Goal: Information Seeking & Learning: Learn about a topic

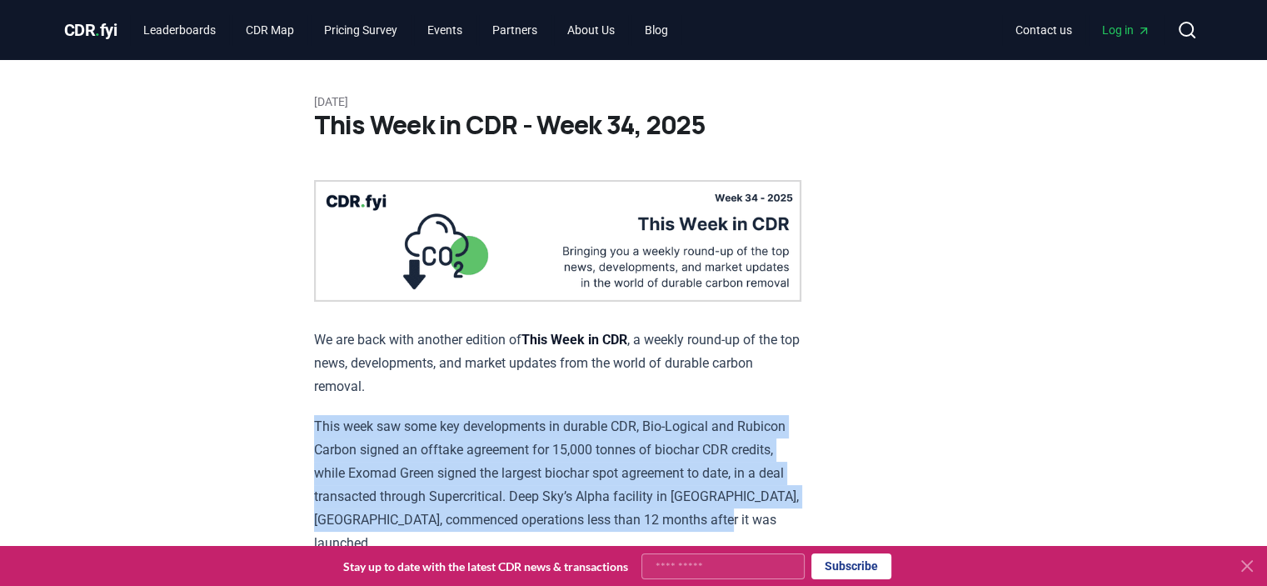
drag, startPoint x: 10, startPoint y: 529, endPoint x: 94, endPoint y: 359, distance: 189.7
click at [671, 35] on link "Blog" at bounding box center [657, 30] width 50 height 30
click at [680, 27] on link "Blog" at bounding box center [657, 30] width 50 height 30
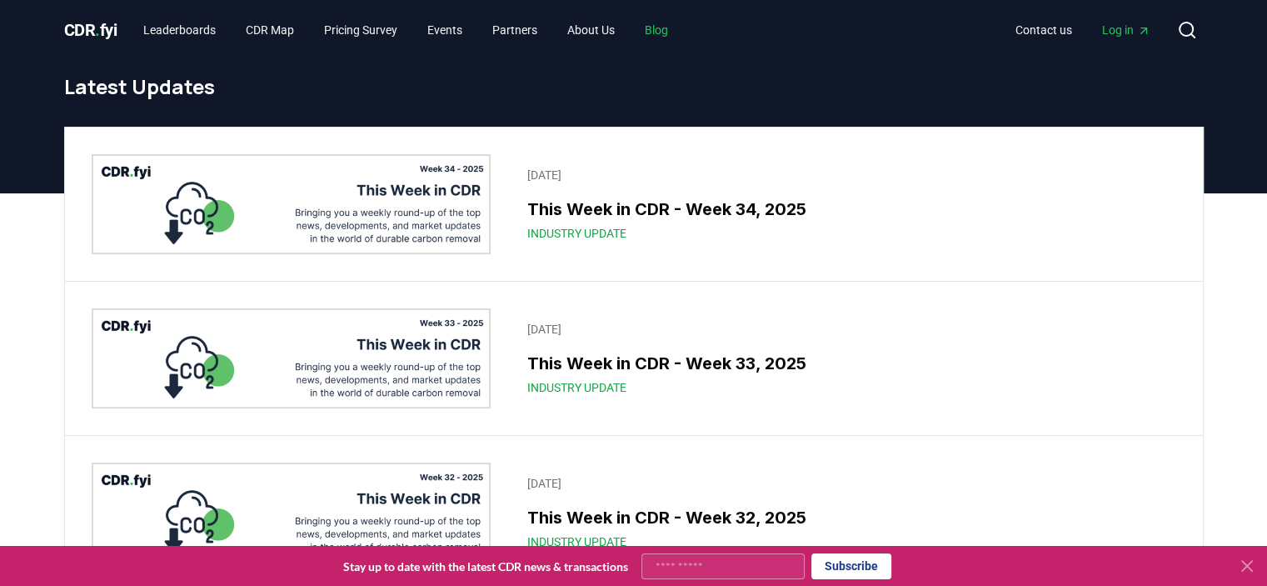
scroll to position [83, 0]
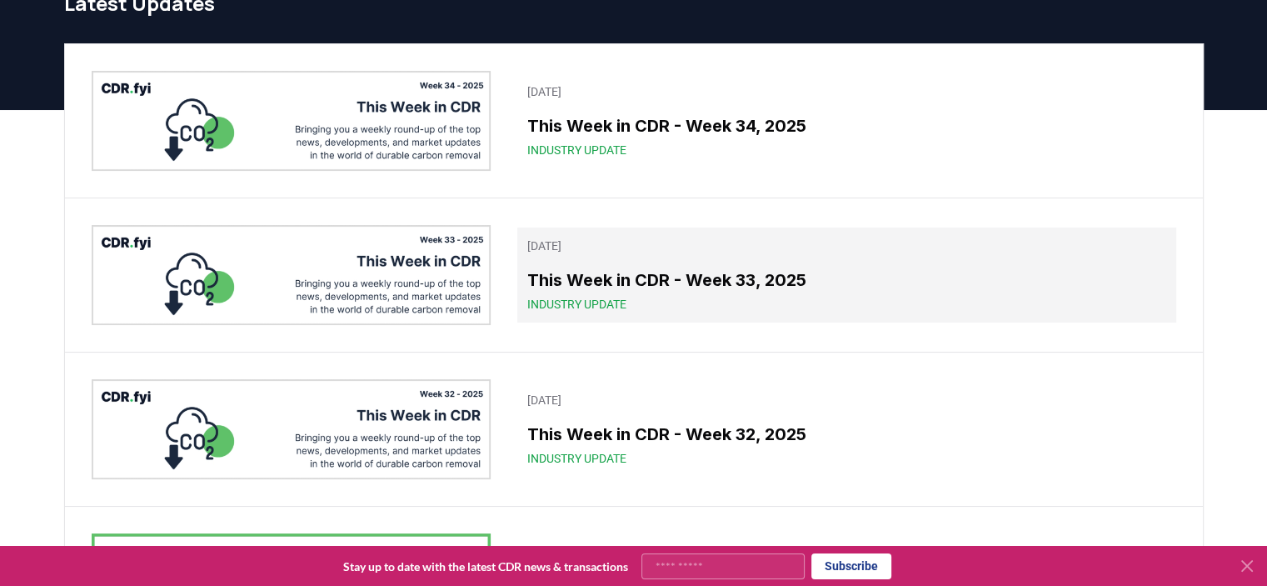
click at [1038, 268] on h3 "This Week in CDR - Week 33, 2025" at bounding box center [846, 279] width 638 height 25
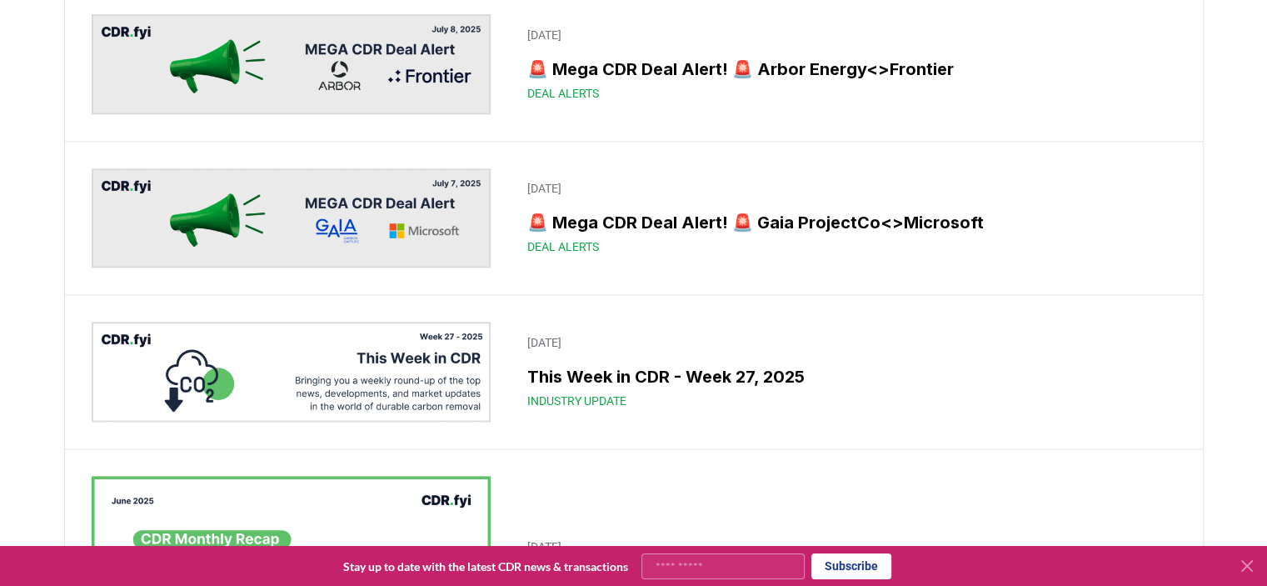
scroll to position [1909, 0]
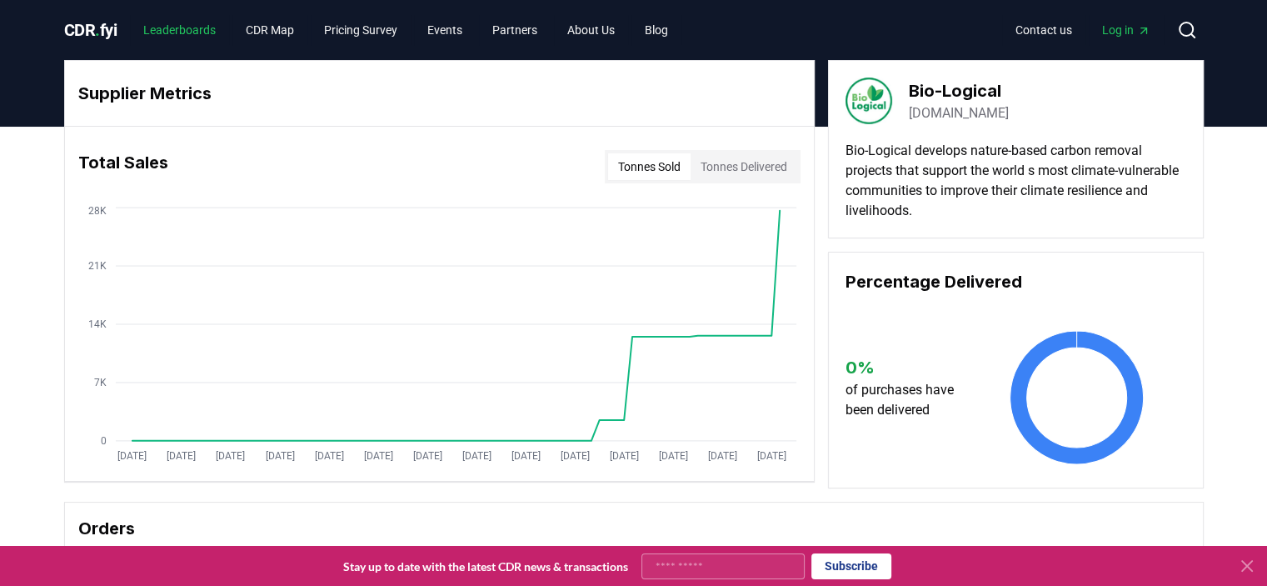
click at [197, 32] on link "Leaderboards" at bounding box center [179, 30] width 99 height 30
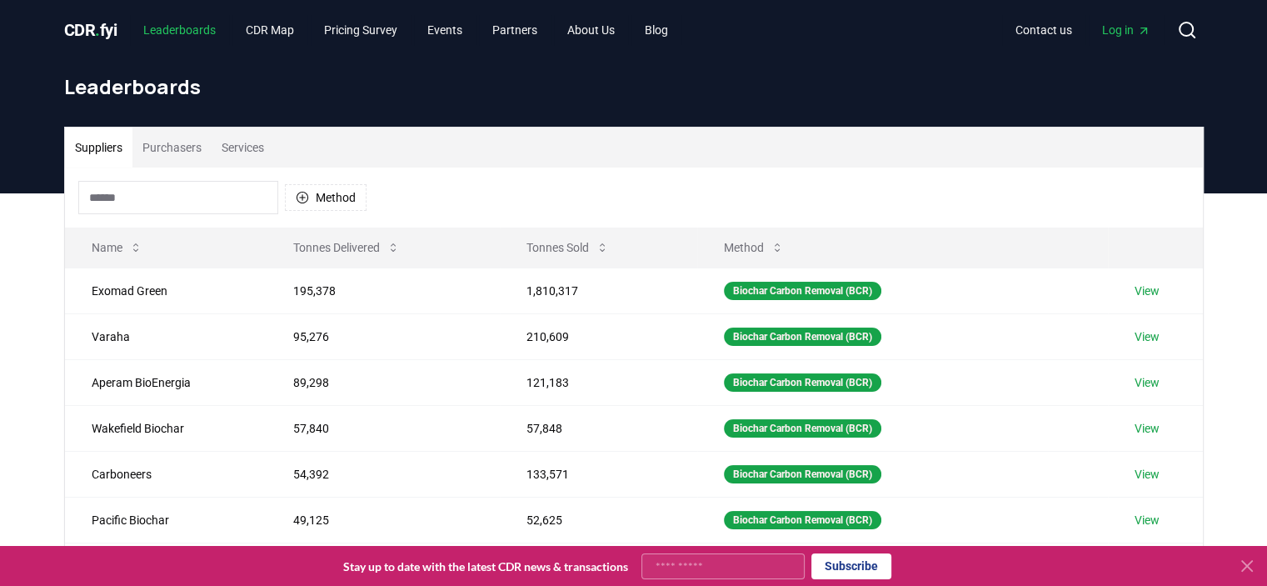
scroll to position [83, 0]
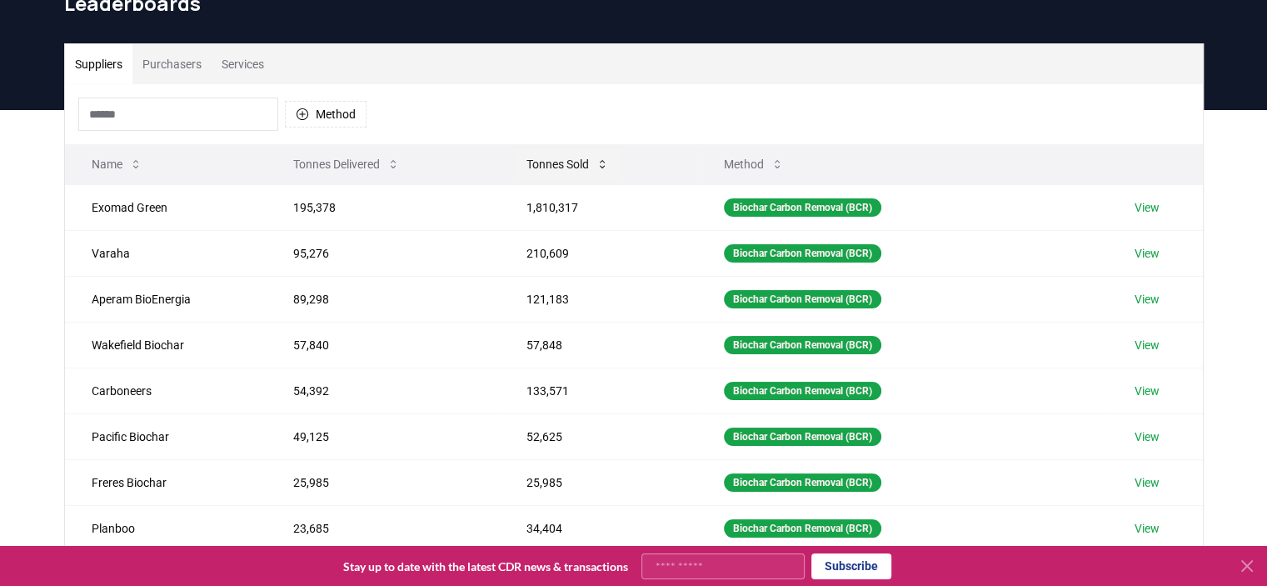
click at [546, 159] on button "Tonnes Sold" at bounding box center [567, 163] width 109 height 33
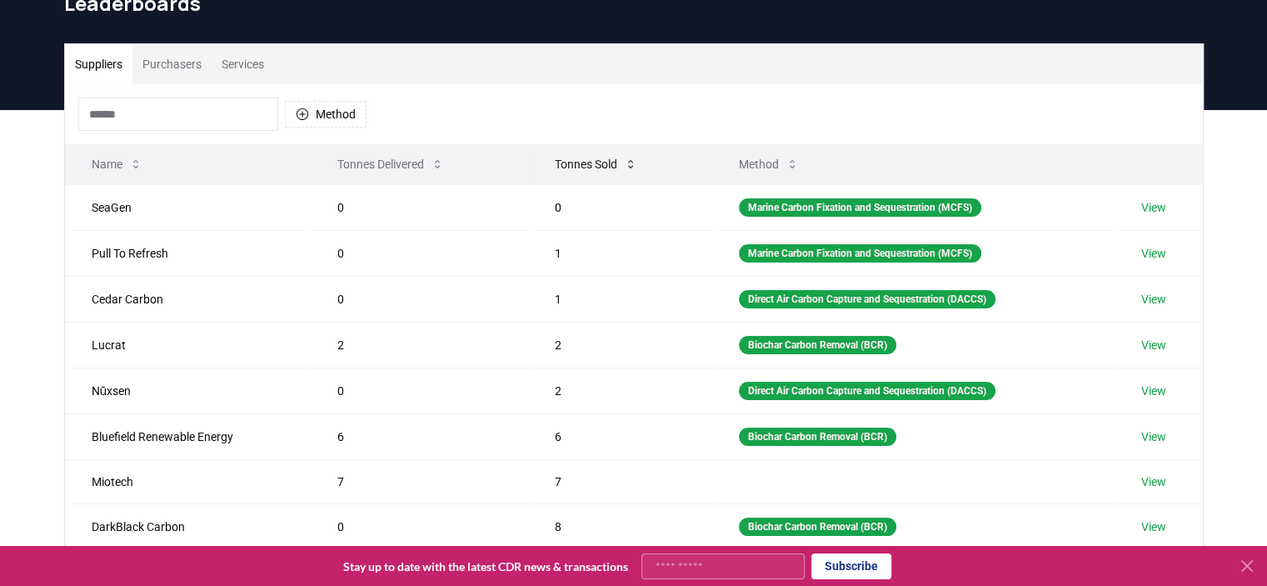
click at [546, 159] on button "Tonnes Sold" at bounding box center [596, 163] width 109 height 33
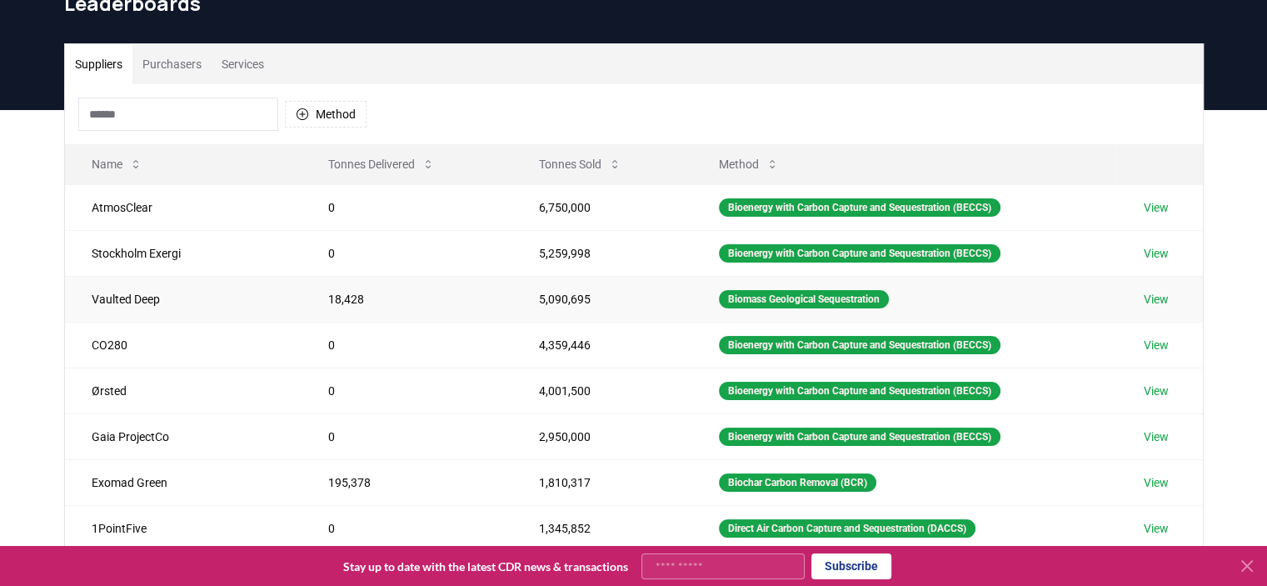
scroll to position [417, 0]
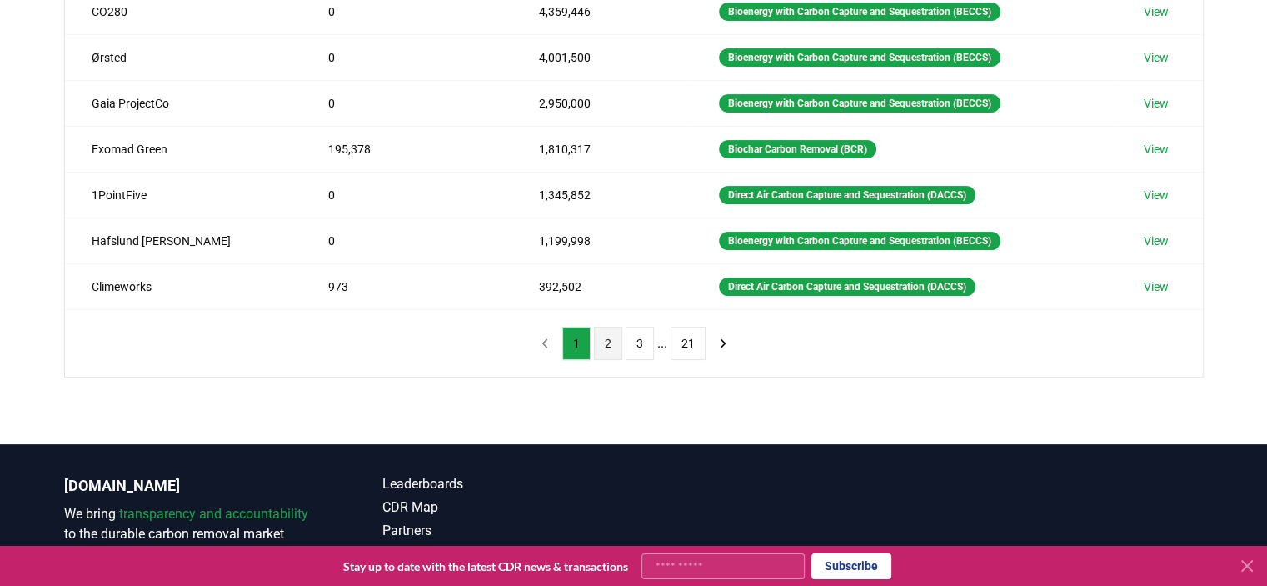
click at [608, 343] on button "2" at bounding box center [608, 343] width 28 height 33
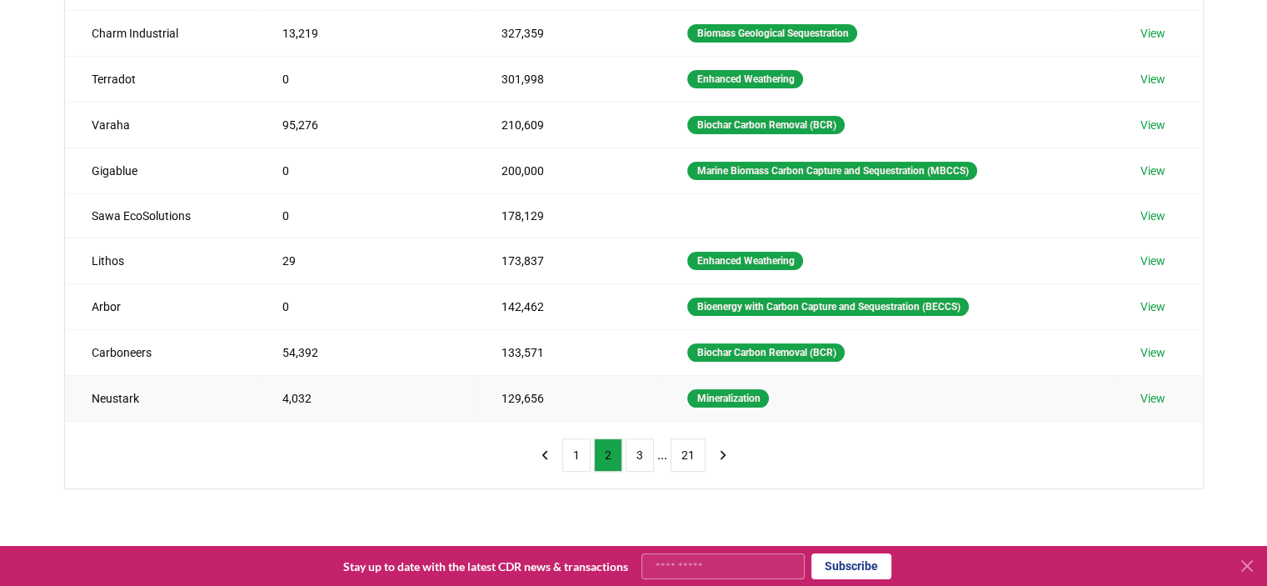
scroll to position [333, 0]
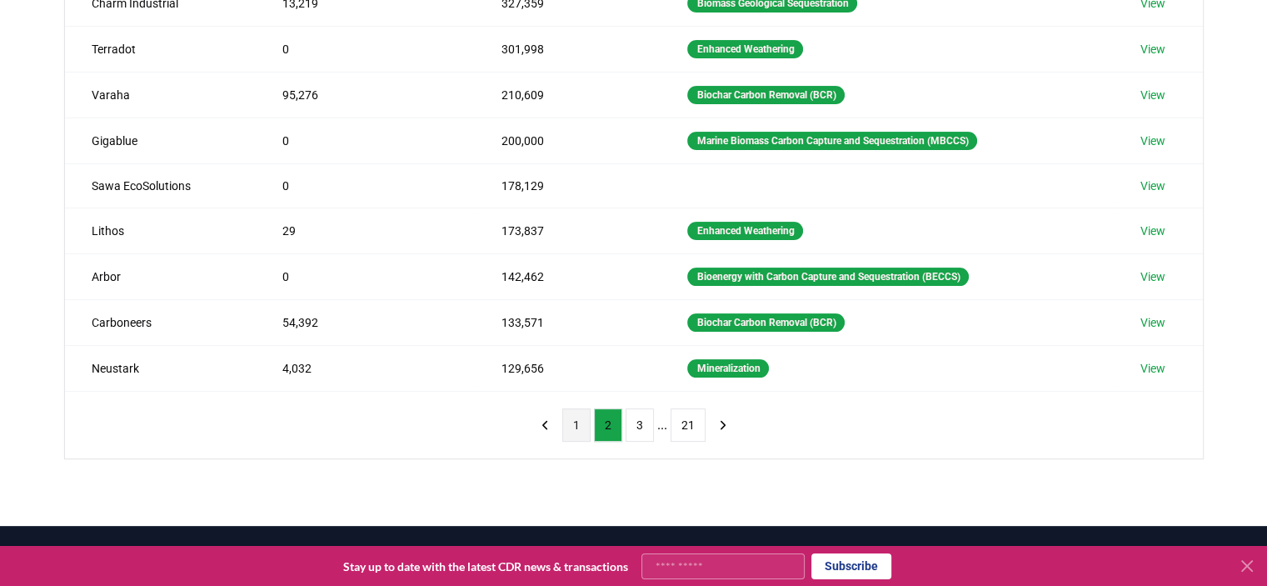
click at [583, 422] on button "1" at bounding box center [576, 424] width 28 height 33
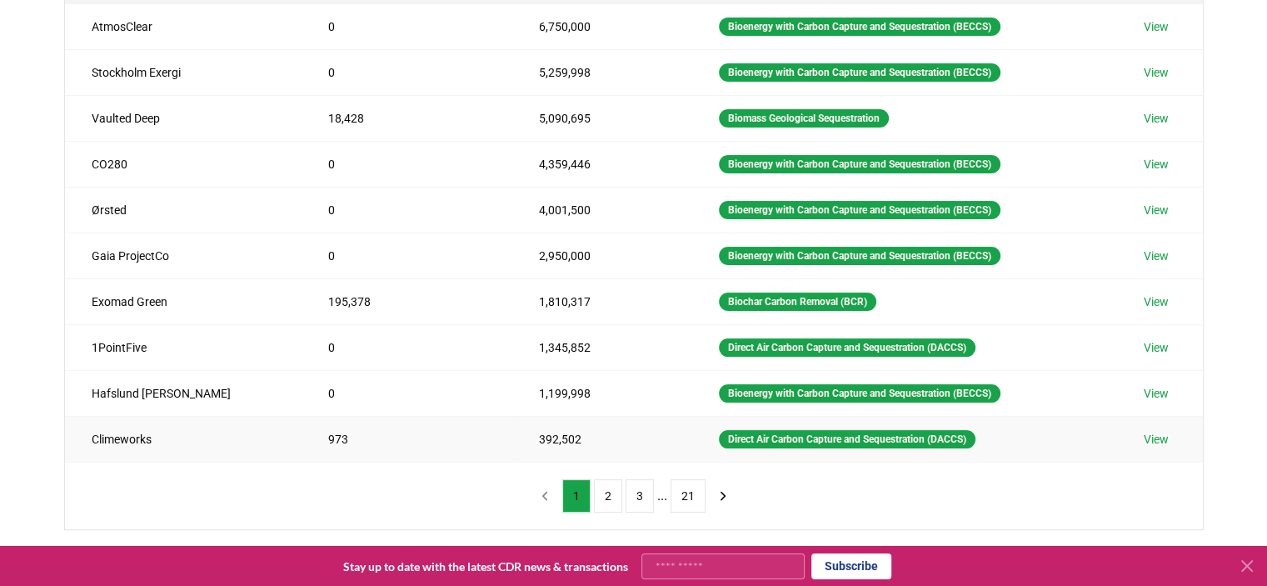
scroll to position [167, 0]
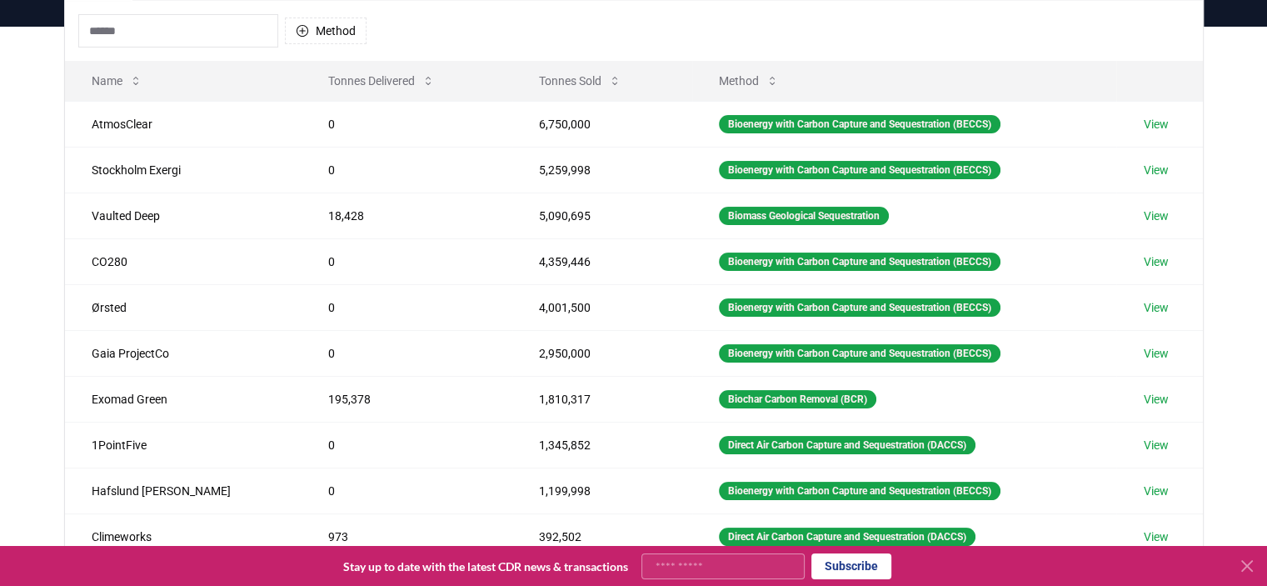
click at [183, 36] on input at bounding box center [178, 30] width 200 height 33
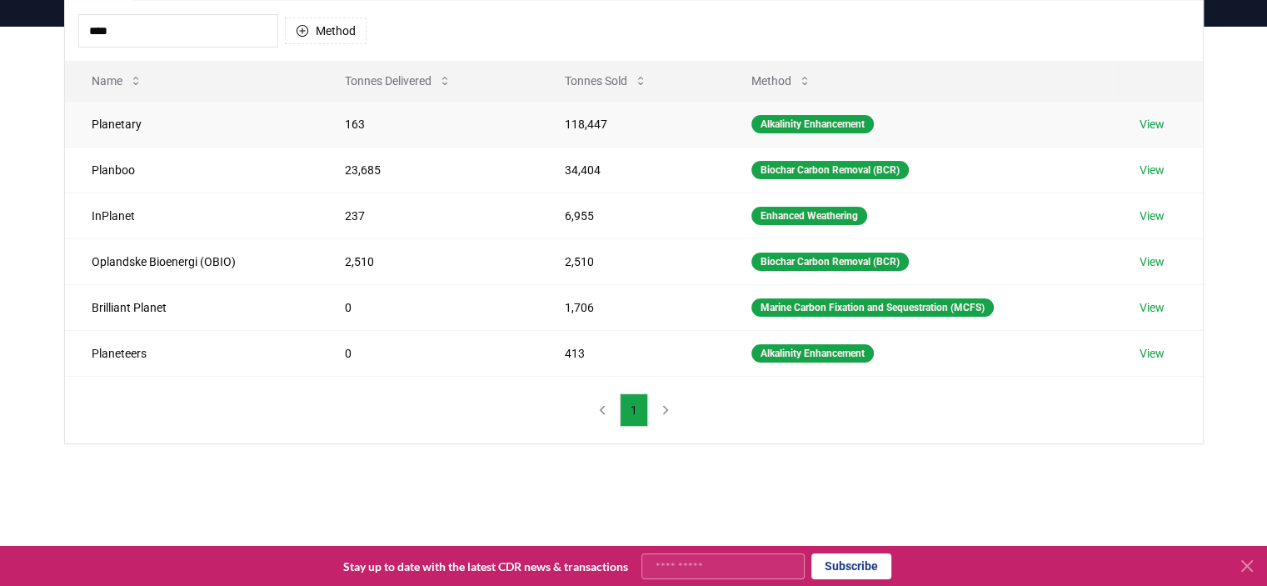
type input "****"
click at [1148, 119] on link "View" at bounding box center [1152, 124] width 25 height 17
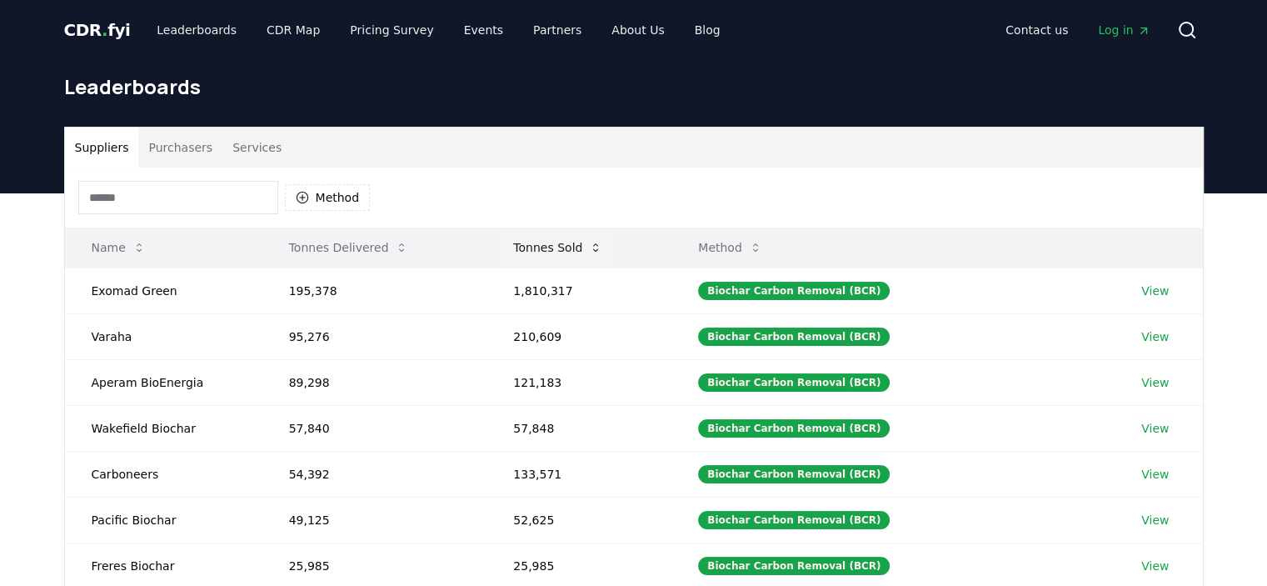
click at [565, 249] on button "Tonnes Sold" at bounding box center [558, 247] width 116 height 33
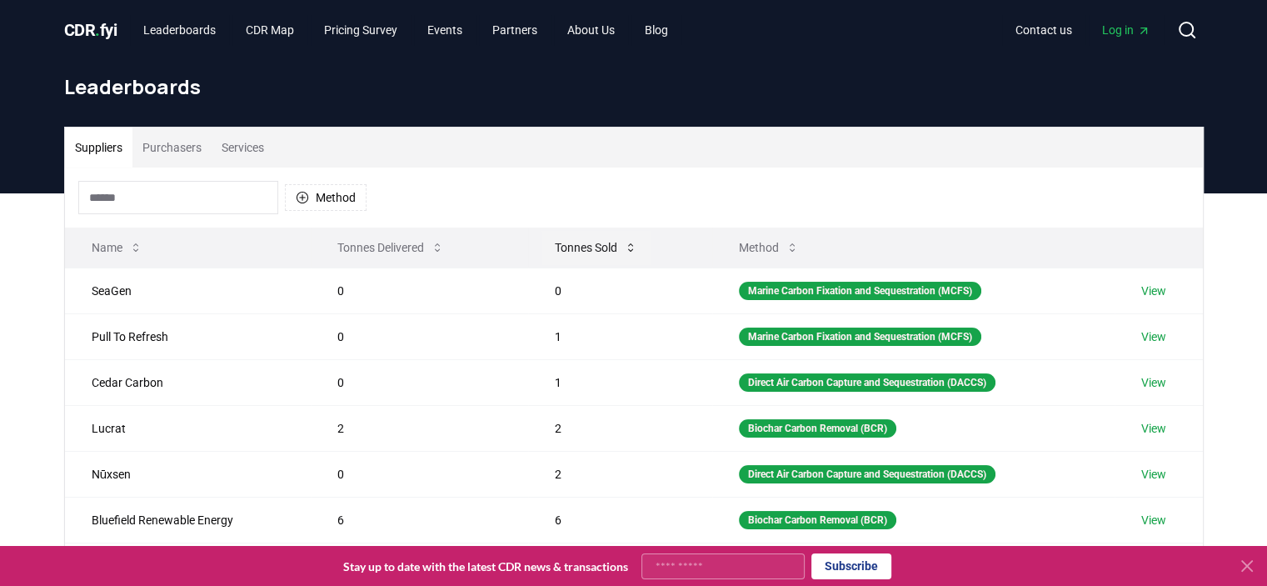
click at [570, 246] on button "Tonnes Sold" at bounding box center [596, 247] width 109 height 33
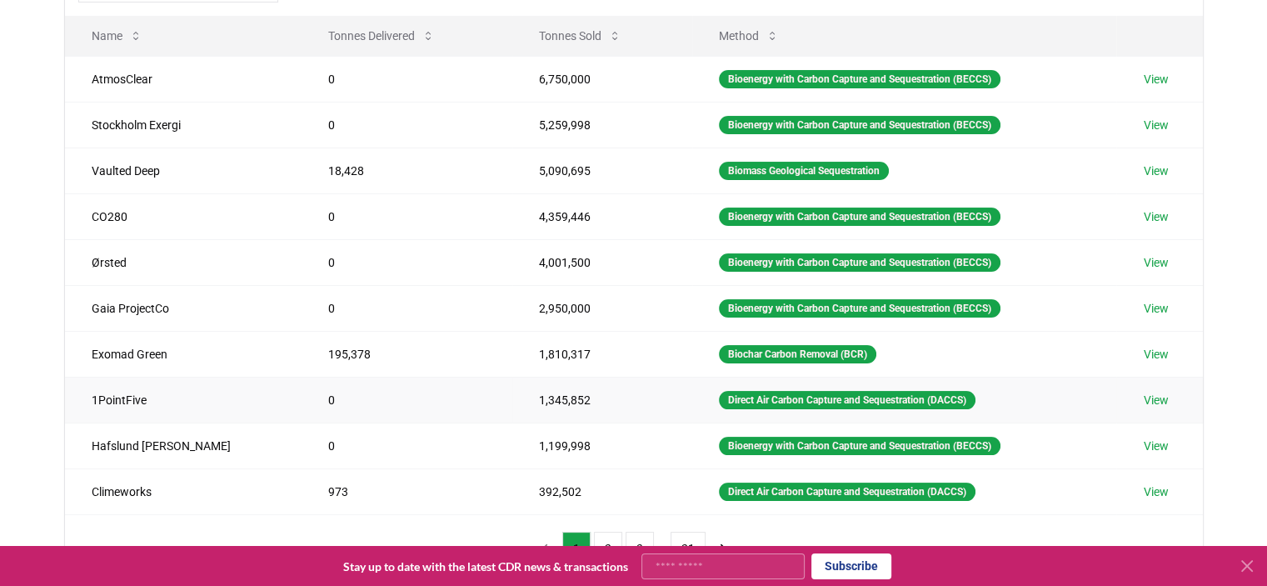
scroll to position [333, 0]
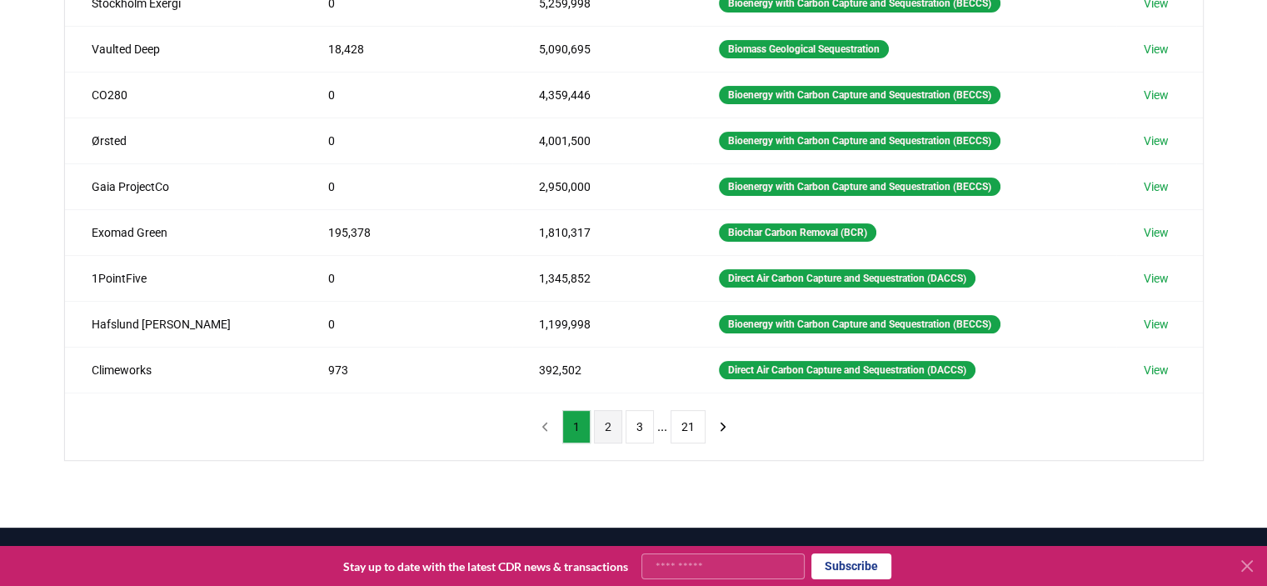
click at [610, 424] on button "2" at bounding box center [608, 426] width 28 height 33
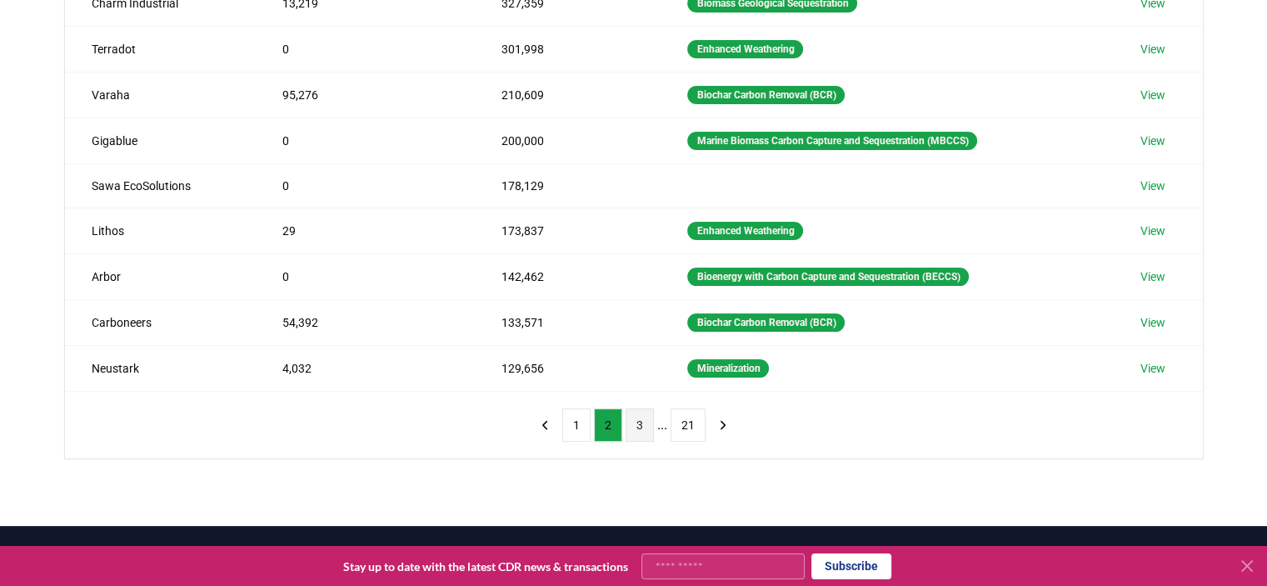
click at [642, 424] on button "3" at bounding box center [640, 424] width 28 height 33
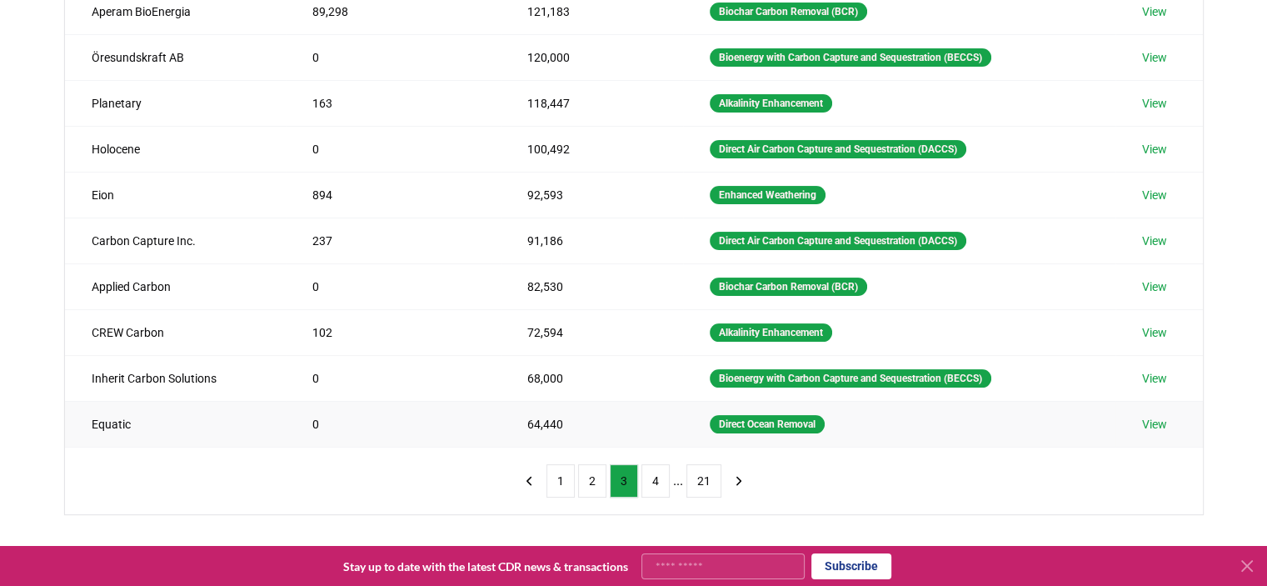
scroll to position [250, 0]
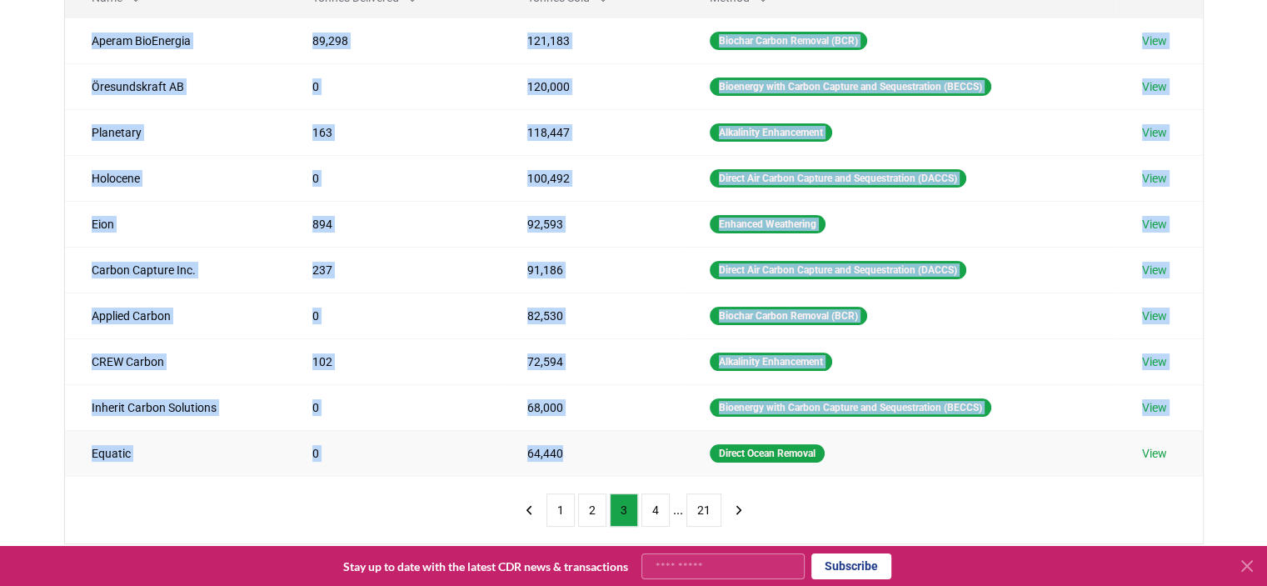
drag, startPoint x: 87, startPoint y: 36, endPoint x: 574, endPoint y: 437, distance: 631.6
click at [574, 437] on tbody "Aperam BioEnergia 89,298 121,183 Biochar Carbon Removal (BCR) View Öresundskraf…" at bounding box center [634, 246] width 1138 height 458
copy tbody "Aperam BioEnergia 89,298 121,183 Biochar Carbon Removal (BCR) View Öresundskraf…"
click at [392, 305] on td "0" at bounding box center [393, 315] width 215 height 46
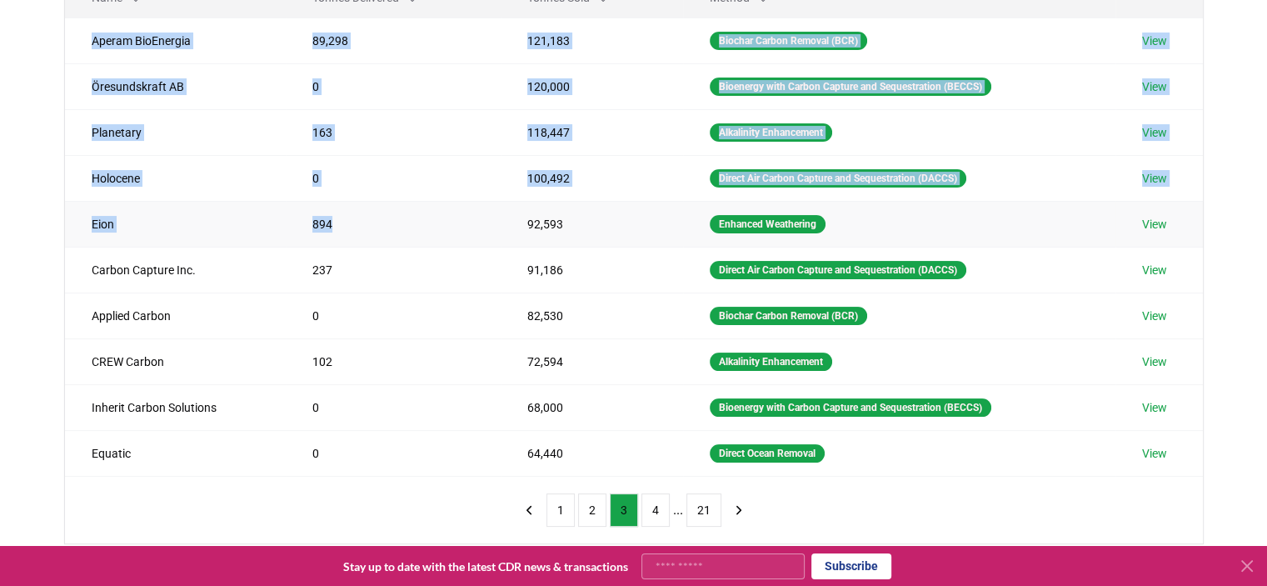
drag, startPoint x: 91, startPoint y: 38, endPoint x: 355, endPoint y: 243, distance: 334.3
click at [355, 243] on tbody "Aperam BioEnergia 89,298 121,183 Biochar Carbon Removal (BCR) View Öresundskraf…" at bounding box center [634, 246] width 1138 height 458
click at [356, 243] on td "894" at bounding box center [393, 224] width 215 height 46
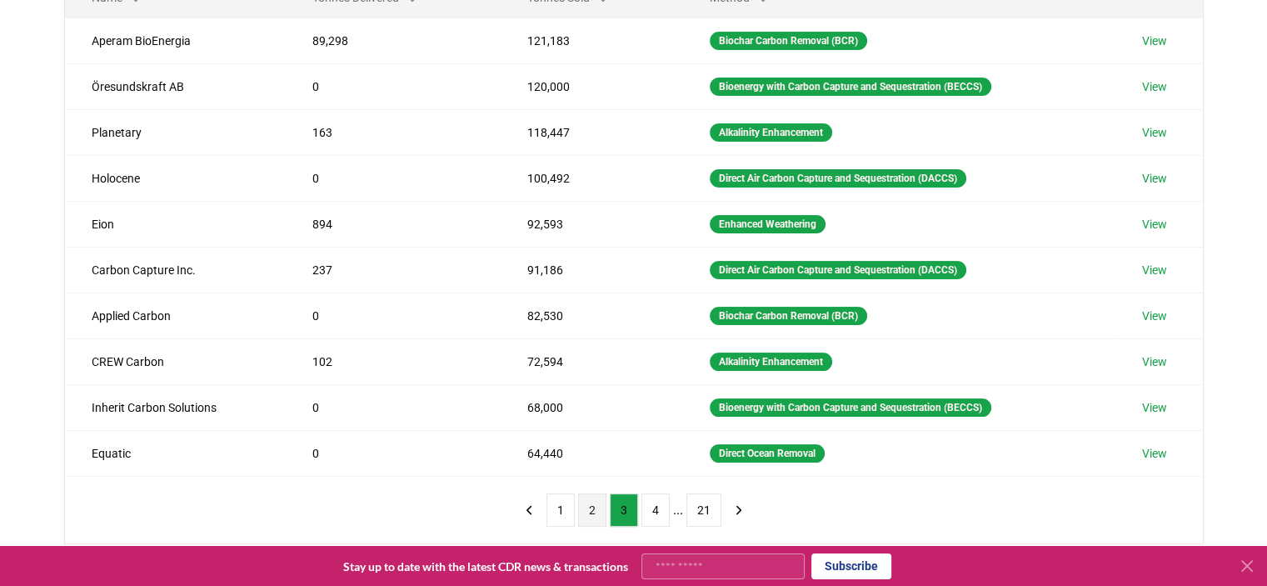
click at [590, 513] on button "2" at bounding box center [592, 509] width 28 height 33
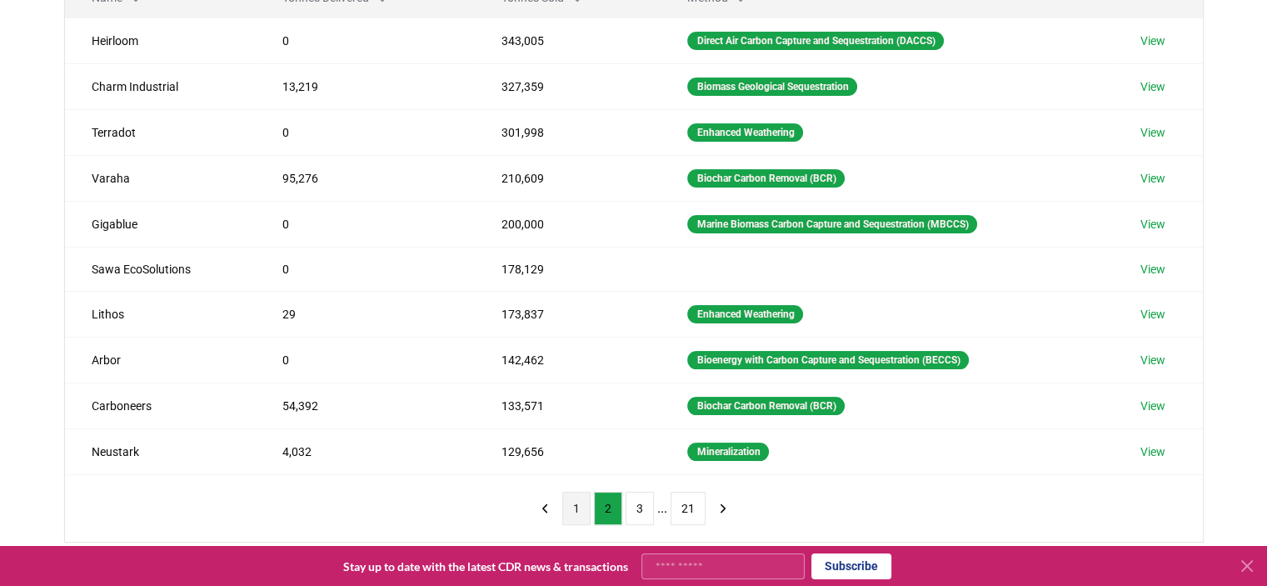
click at [565, 508] on button "1" at bounding box center [576, 508] width 28 height 33
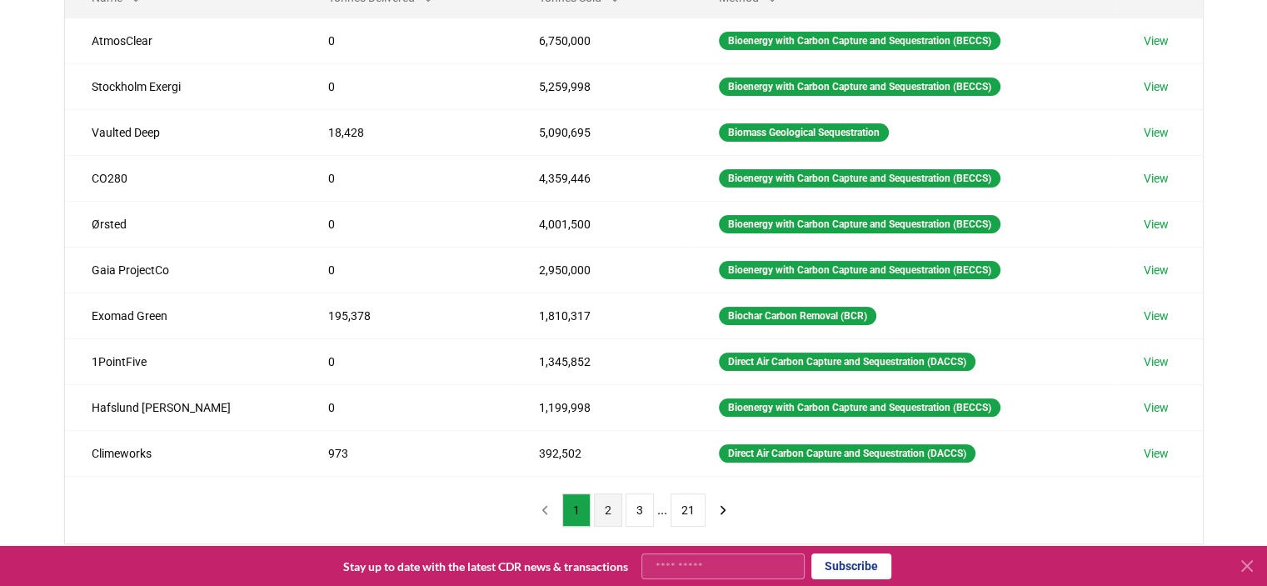
click at [606, 508] on button "2" at bounding box center [608, 509] width 28 height 33
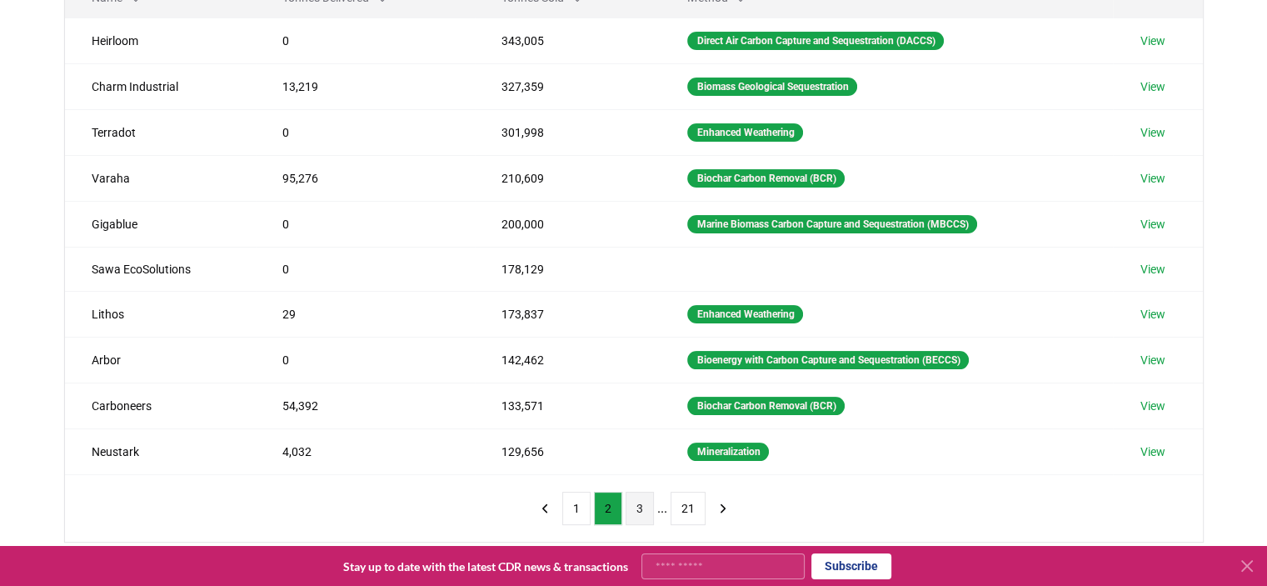
click at [632, 512] on button "3" at bounding box center [640, 508] width 28 height 33
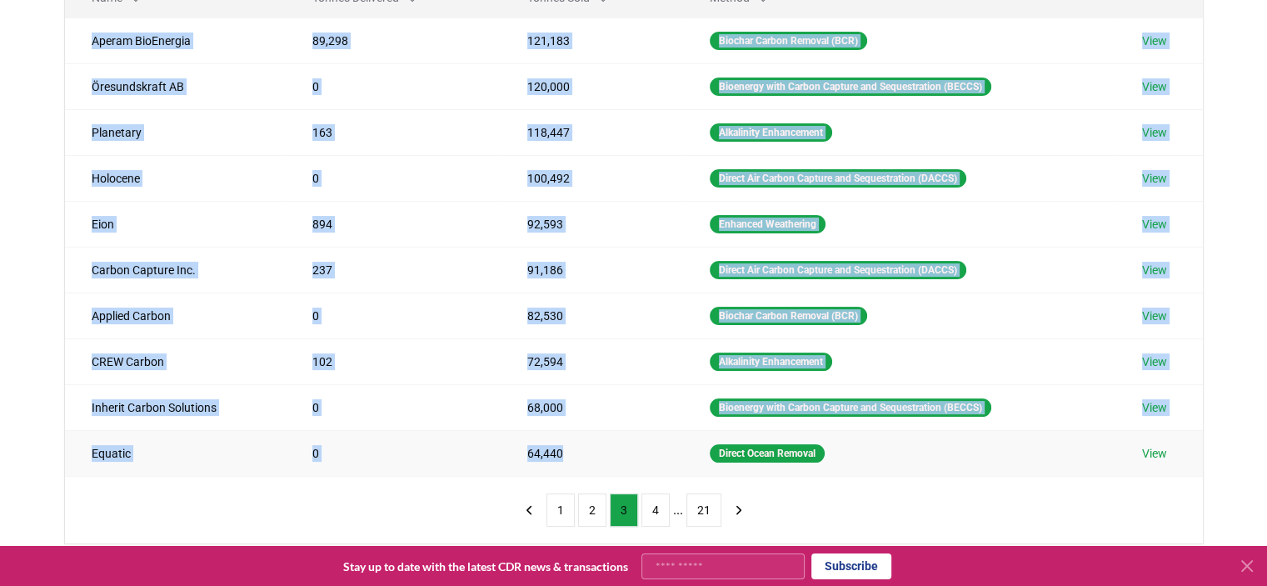
drag, startPoint x: 92, startPoint y: 39, endPoint x: 593, endPoint y: 444, distance: 644.6
click at [593, 444] on tbody "Aperam BioEnergia 89,298 121,183 Biochar Carbon Removal (BCR) View Öresundskraf…" at bounding box center [634, 246] width 1138 height 458
copy tbody "Aperam BioEnergia 89,298 121,183 Biochar Carbon Removal (BCR) View Öresundskraf…"
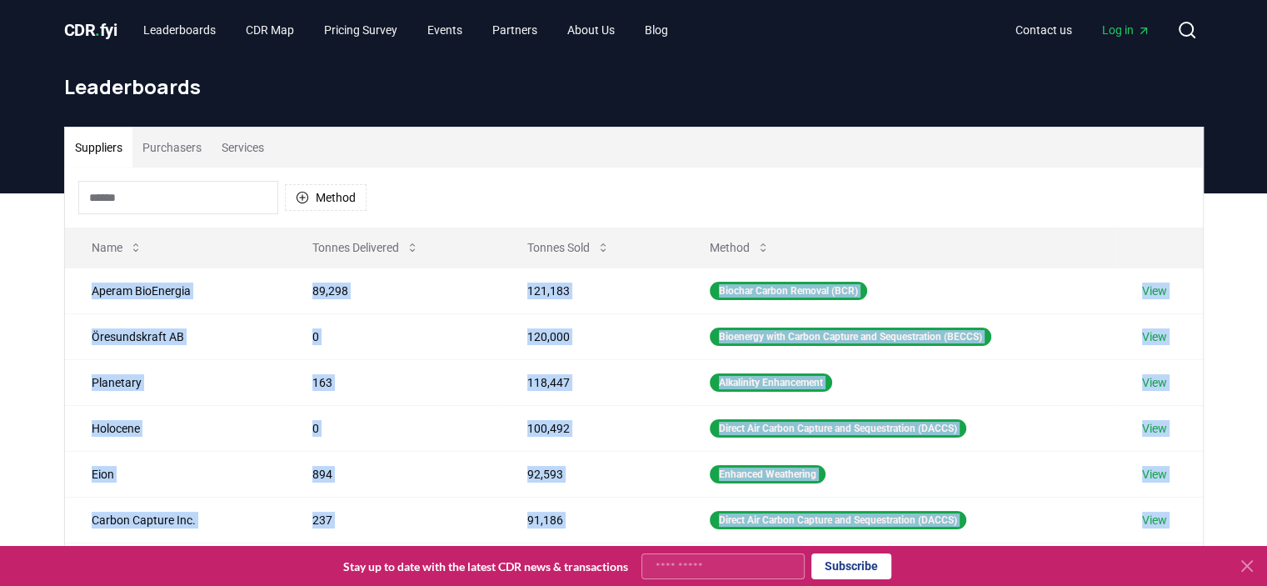
click at [176, 138] on button "Purchasers" at bounding box center [171, 147] width 79 height 40
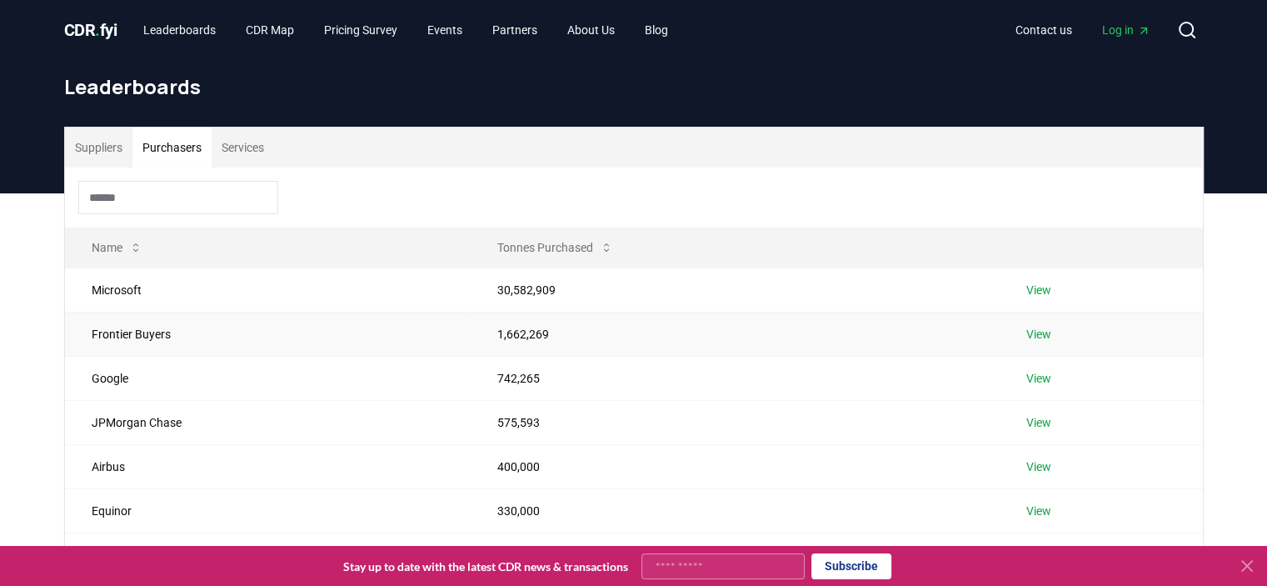
click at [1036, 337] on link "View" at bounding box center [1039, 334] width 25 height 17
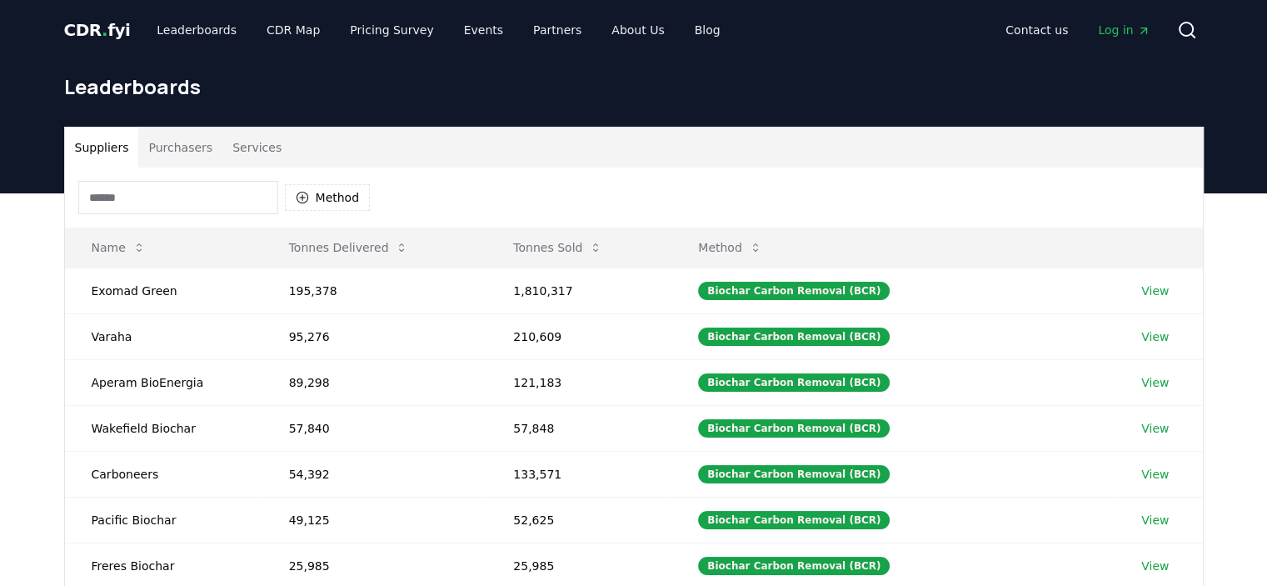
click at [168, 142] on button "Purchasers" at bounding box center [180, 147] width 84 height 40
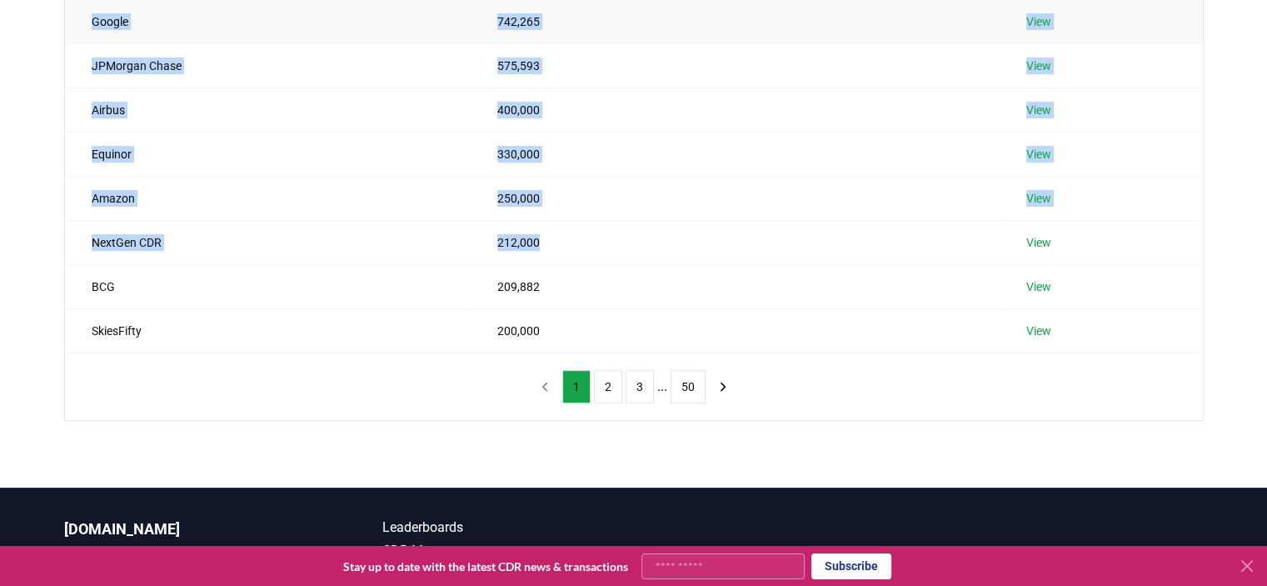
scroll to position [358, 0]
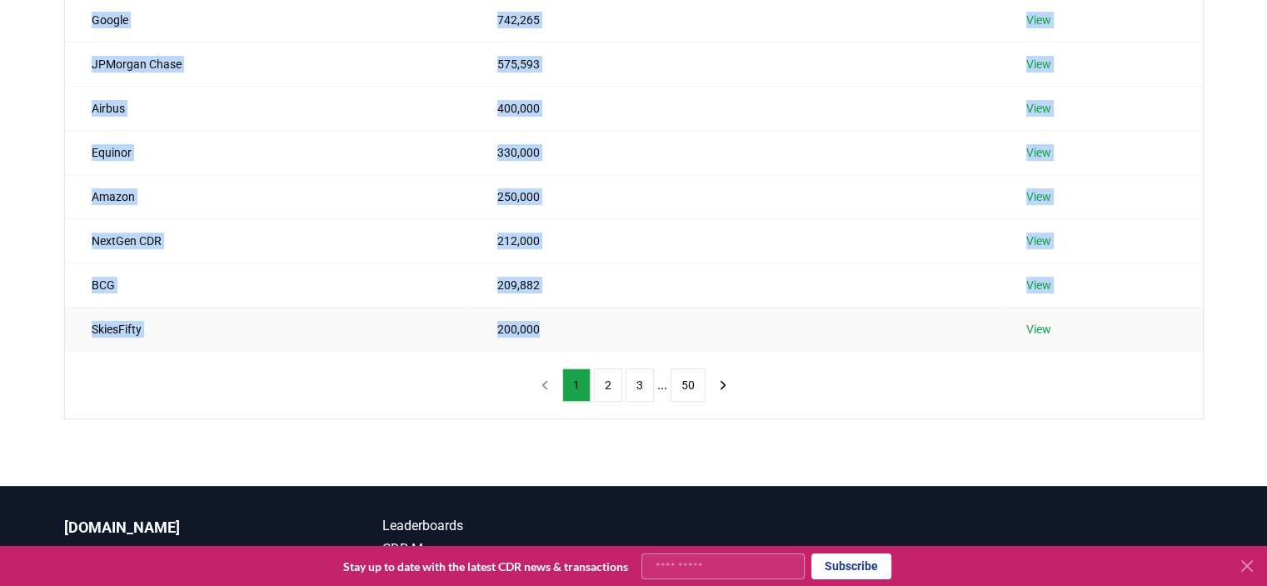
drag, startPoint x: 90, startPoint y: 116, endPoint x: 580, endPoint y: 312, distance: 527.9
click at [580, 312] on tbody "Microsoft 30,582,909 View Frontier Buyers 1,662,269 View Google 742,265 View JP…" at bounding box center [634, 130] width 1138 height 442
copy tbody "Microsoft 30,582,909 View Frontier Buyers 1,662,269 View Google 742,265 View JP…"
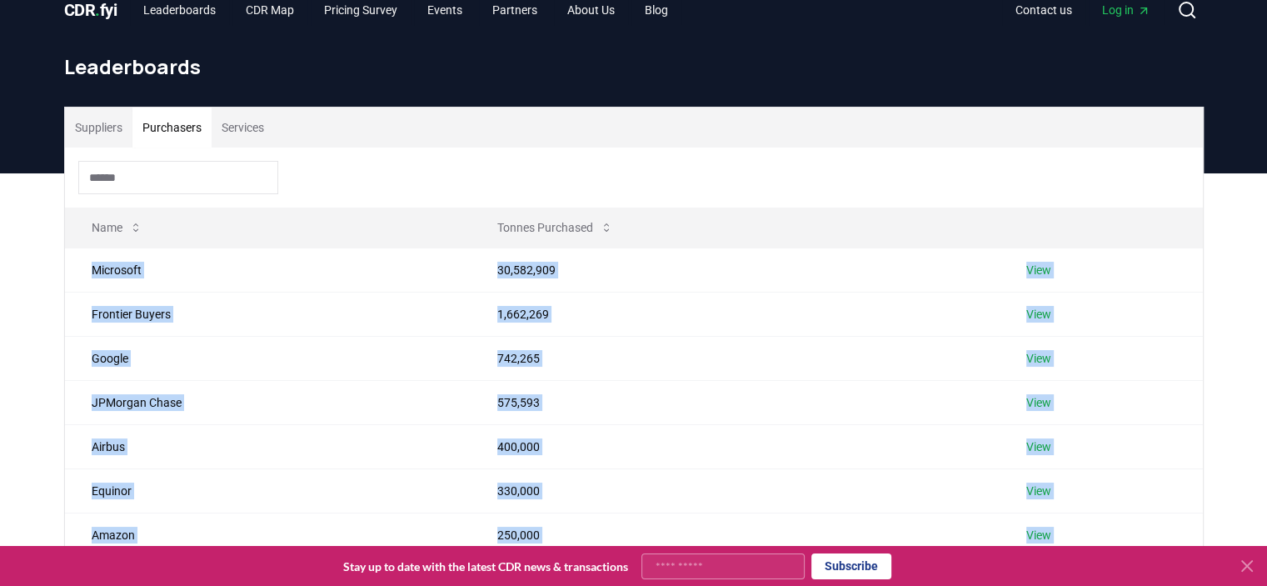
scroll to position [0, 0]
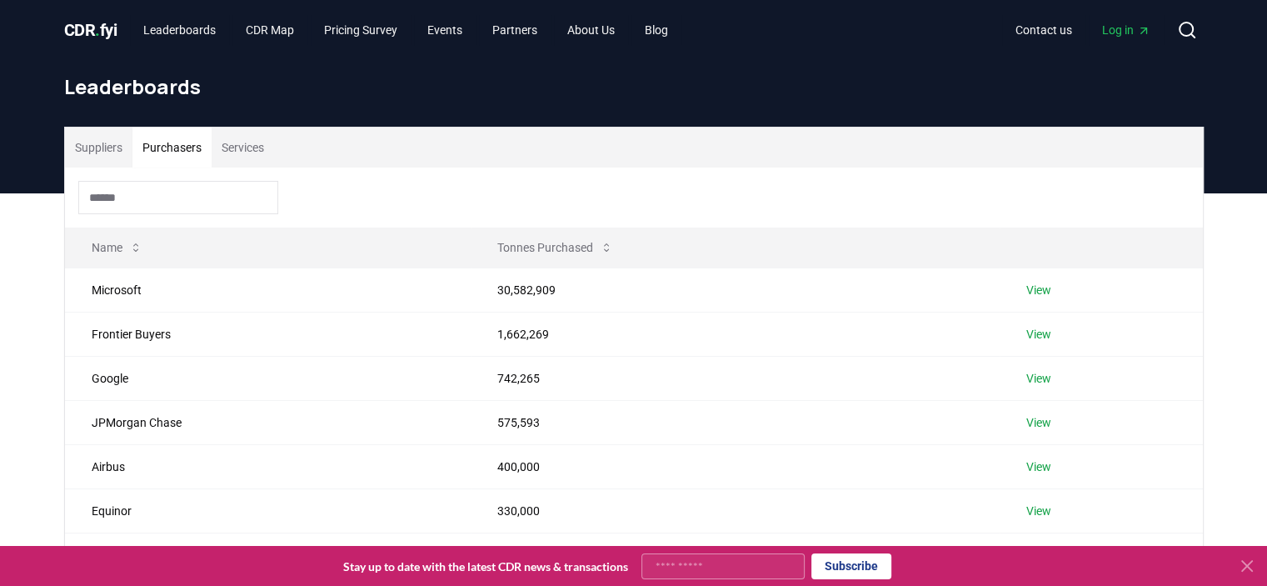
click at [1229, 248] on div "Suppliers Purchasers Services Name Tonnes Purchased Microsoft 30,582,909 View F…" at bounding box center [633, 518] width 1267 height 651
